Goal: Complete application form

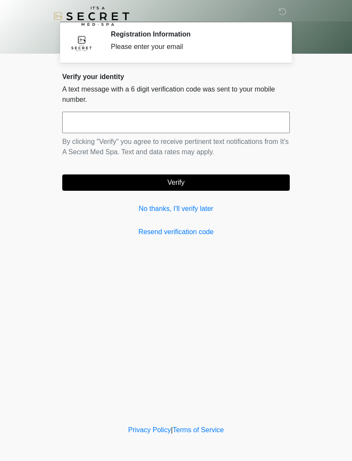
click at [176, 139] on p "By clicking "Verify" you agree to receive pertinent text notifications from It'…" at bounding box center [176, 147] width 228 height 21
click at [226, 128] on input "text" at bounding box center [176, 122] width 228 height 21
type input "******"
click at [252, 186] on button "Verify" at bounding box center [176, 182] width 228 height 16
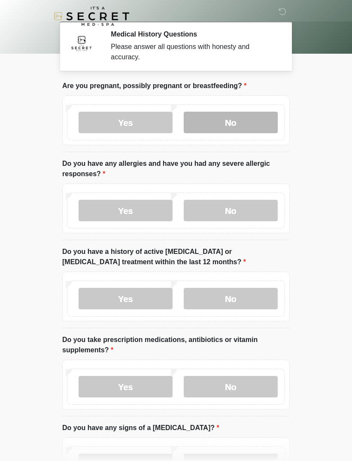
click at [258, 129] on label "No" at bounding box center [231, 122] width 94 height 21
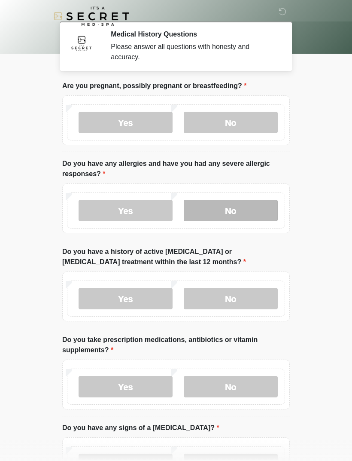
click at [245, 213] on label "No" at bounding box center [231, 210] width 94 height 21
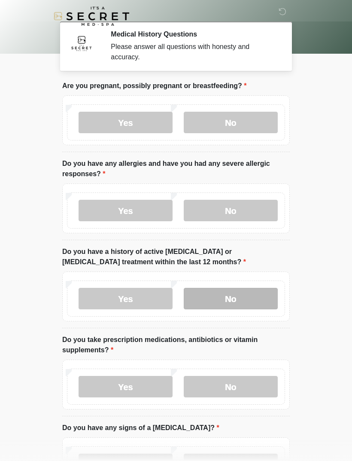
click at [260, 299] on label "No" at bounding box center [231, 298] width 94 height 21
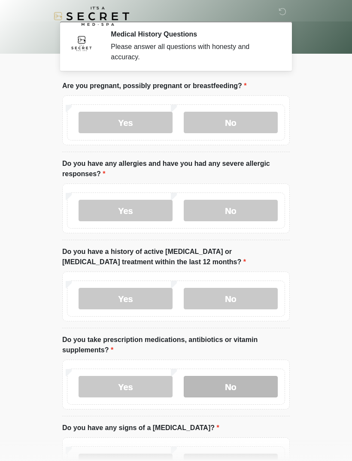
click at [259, 382] on label "No" at bounding box center [231, 386] width 94 height 21
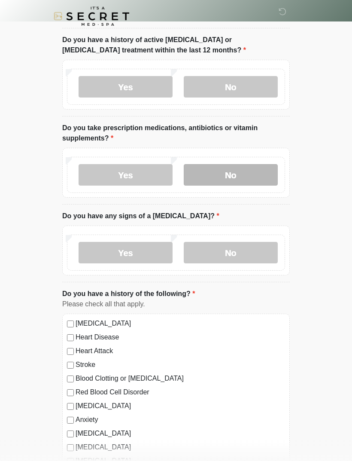
scroll to position [240, 0]
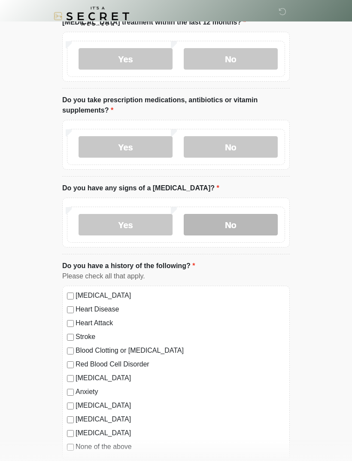
click at [264, 229] on label "No" at bounding box center [231, 224] width 94 height 21
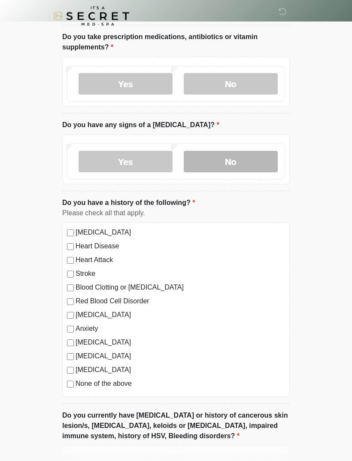
scroll to position [303, 0]
click at [127, 384] on label "None of the above" at bounding box center [181, 383] width 210 height 10
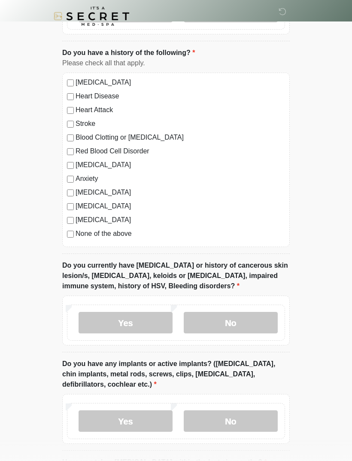
scroll to position [474, 0]
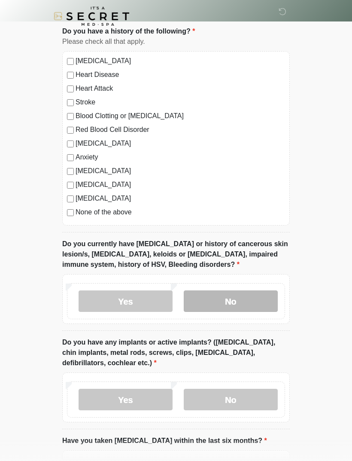
click at [258, 302] on label "No" at bounding box center [231, 300] width 94 height 21
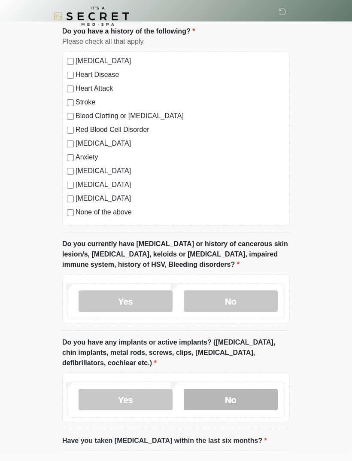
click at [255, 394] on label "No" at bounding box center [231, 399] width 94 height 21
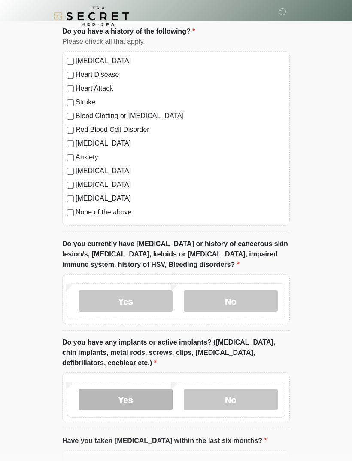
click at [169, 390] on label "Yes" at bounding box center [126, 399] width 94 height 21
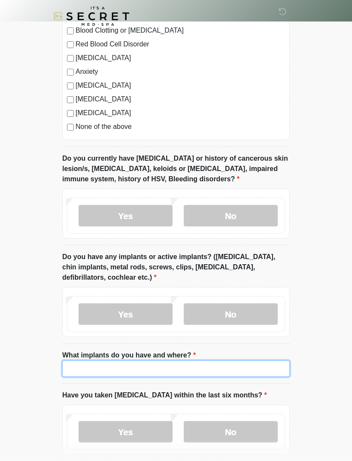
click at [256, 363] on input "What implants do you have and where?" at bounding box center [176, 368] width 228 height 16
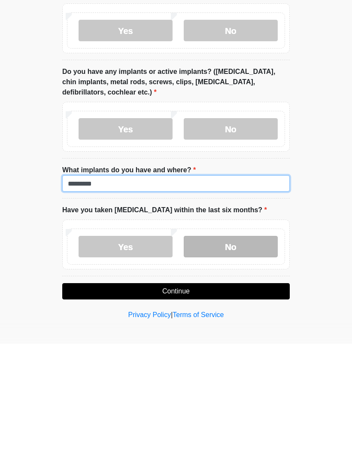
type input "********"
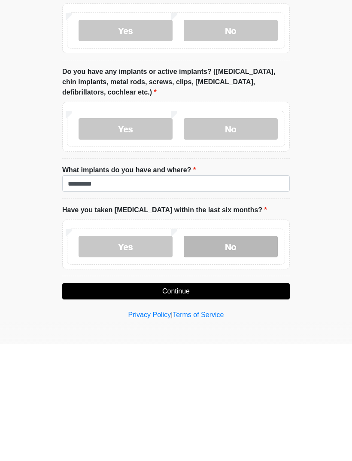
click at [224, 353] on label "No" at bounding box center [231, 363] width 94 height 21
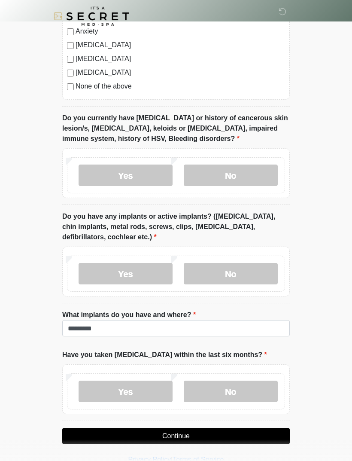
click at [234, 428] on button "Continue" at bounding box center [176, 436] width 228 height 16
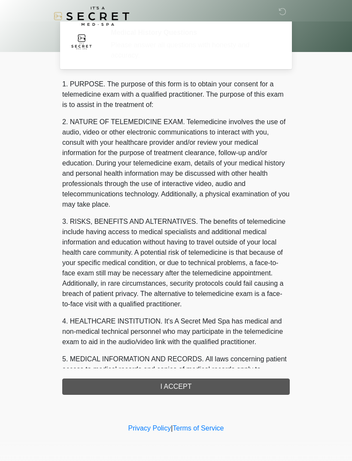
scroll to position [0, 0]
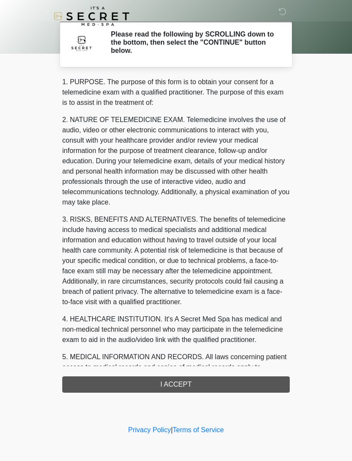
click at [232, 379] on div "1. PURPOSE. The purpose of this form is to obtain your consent for a telemedici…" at bounding box center [176, 235] width 228 height 316
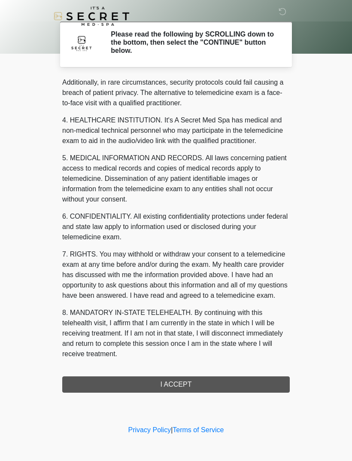
click at [232, 386] on div "1. PURPOSE. The purpose of this form is to obtain your consent for a telemedici…" at bounding box center [176, 235] width 228 height 316
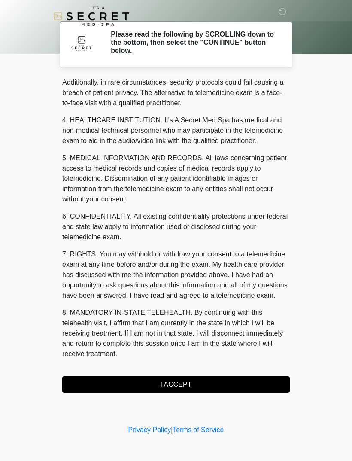
click at [267, 377] on button "I ACCEPT" at bounding box center [176, 384] width 228 height 16
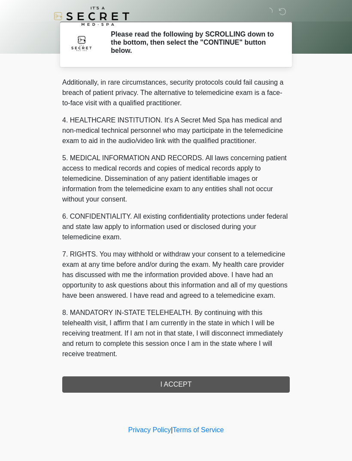
scroll to position [209, 0]
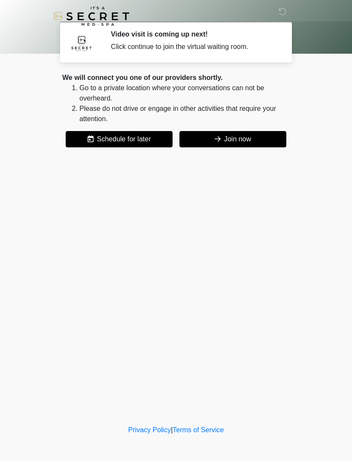
click at [238, 144] on button "Join now" at bounding box center [233, 139] width 107 height 16
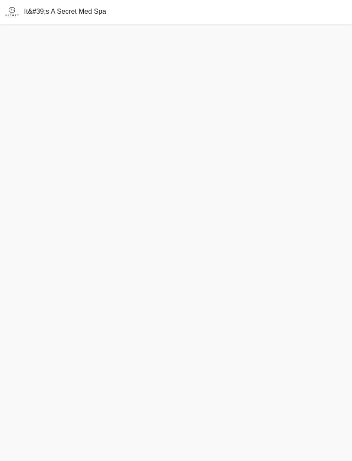
scroll to position [3, 0]
